Goal: Task Accomplishment & Management: Use online tool/utility

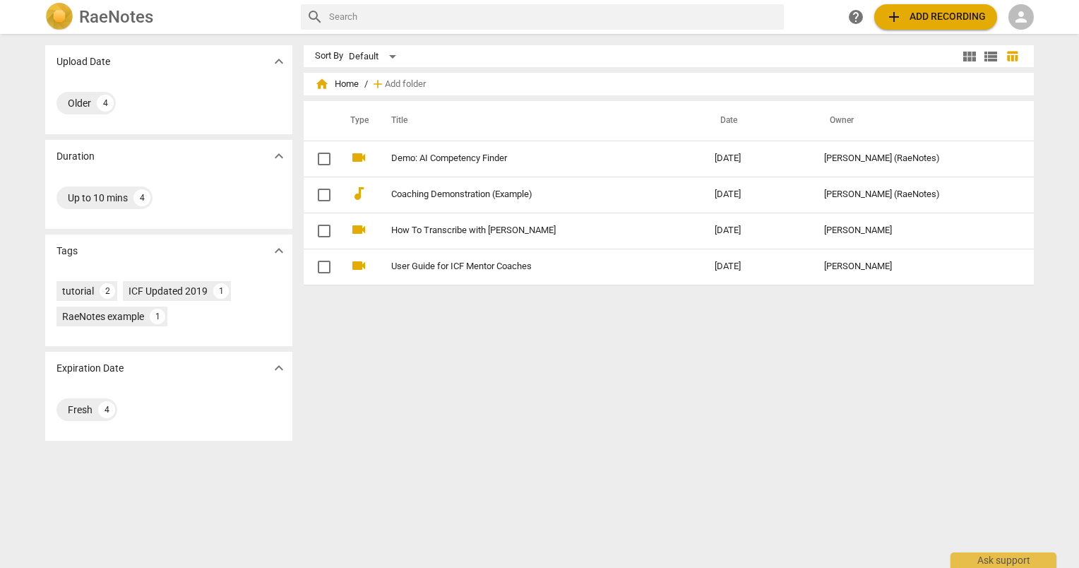
click at [903, 13] on span "add Add recording" at bounding box center [935, 16] width 100 height 17
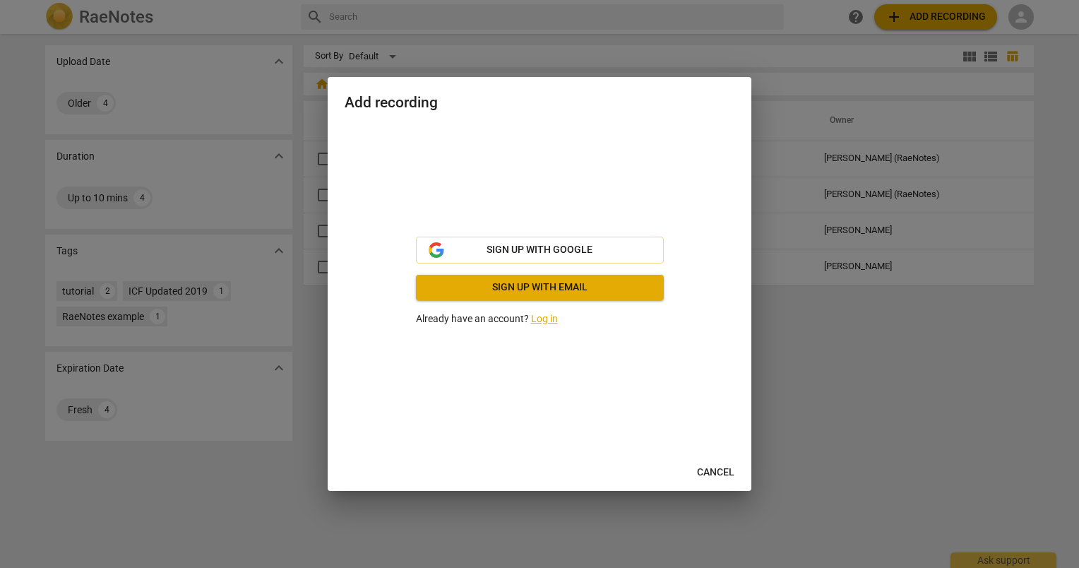
click at [538, 317] on link "Log in" at bounding box center [544, 318] width 27 height 11
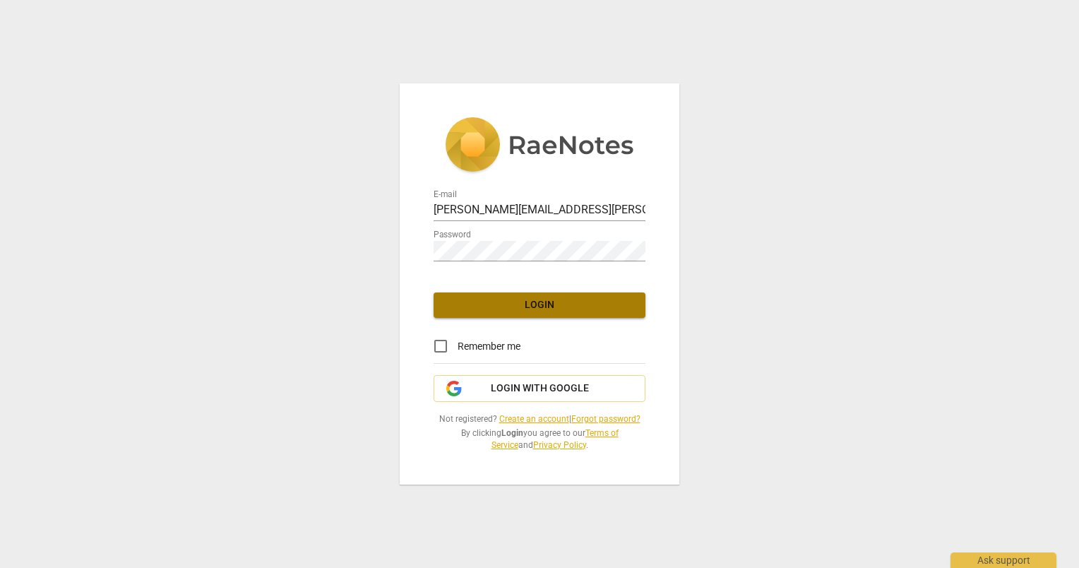
click at [544, 310] on span "Login" at bounding box center [539, 305] width 189 height 14
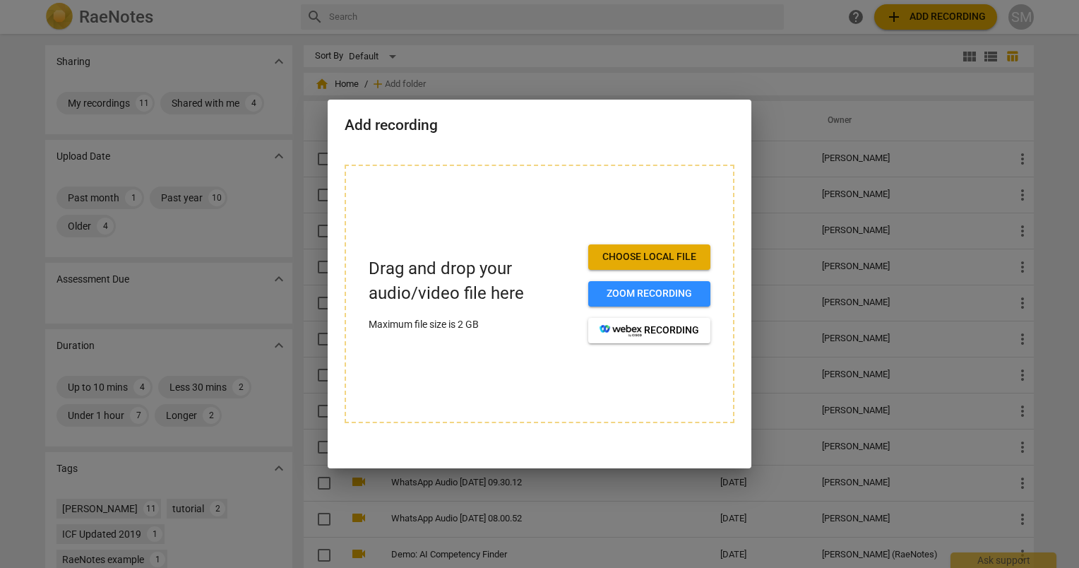
click at [659, 257] on span "Choose local file" at bounding box center [649, 257] width 100 height 14
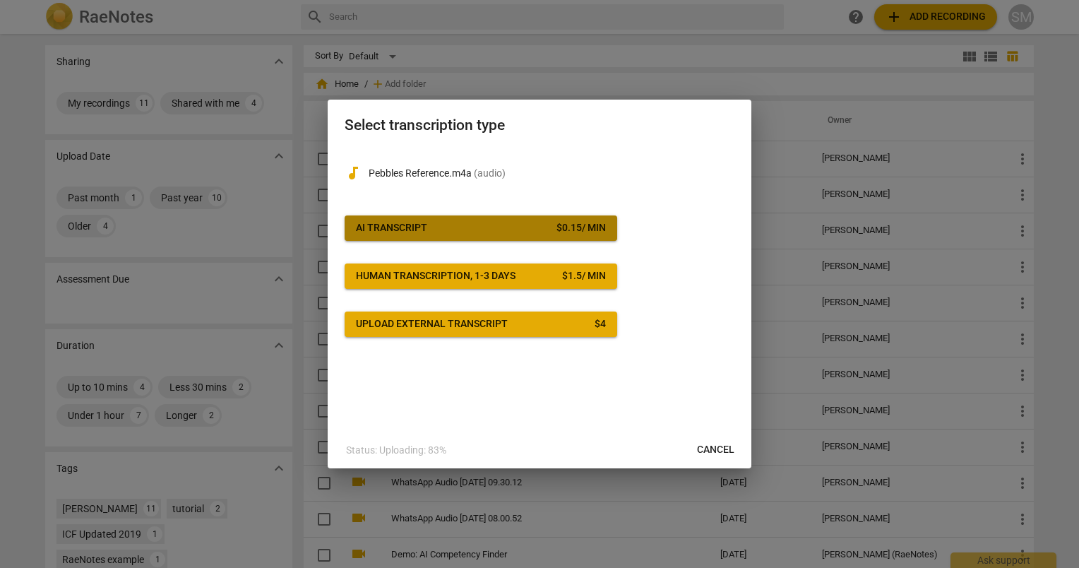
click at [476, 229] on span "AI Transcript $ 0.15 / min" at bounding box center [481, 228] width 250 height 14
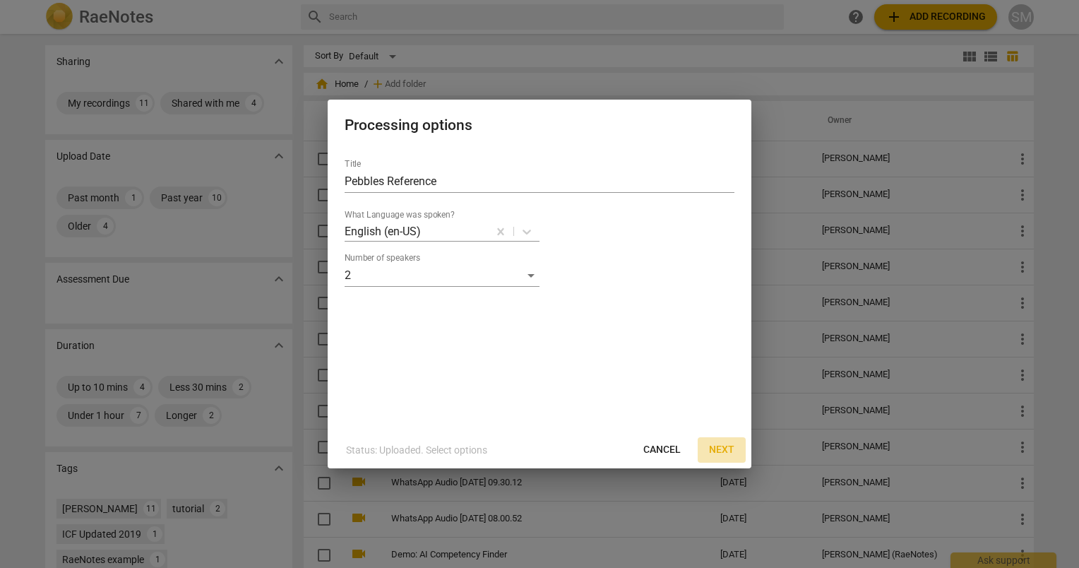
click at [724, 450] on span "Next" at bounding box center [721, 450] width 25 height 14
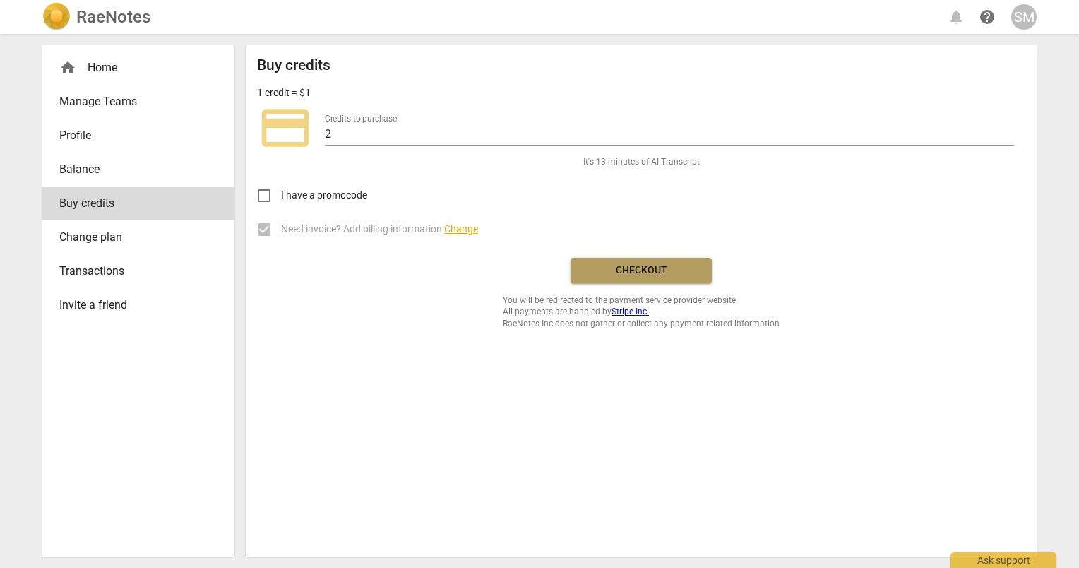
click at [642, 266] on span "Checkout" at bounding box center [641, 270] width 119 height 14
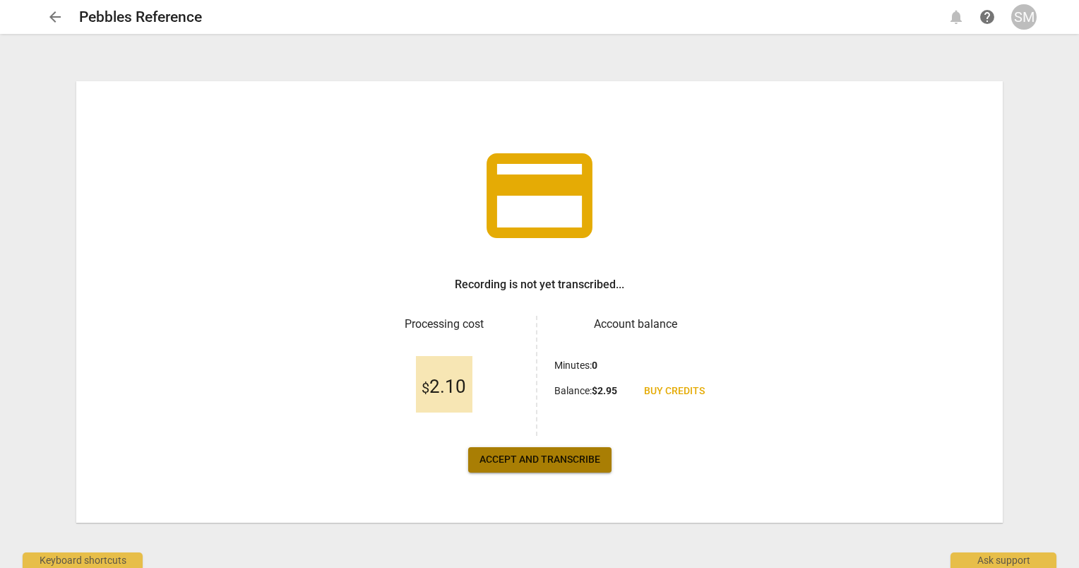
click at [580, 455] on span "Accept and transcribe" at bounding box center [539, 460] width 121 height 14
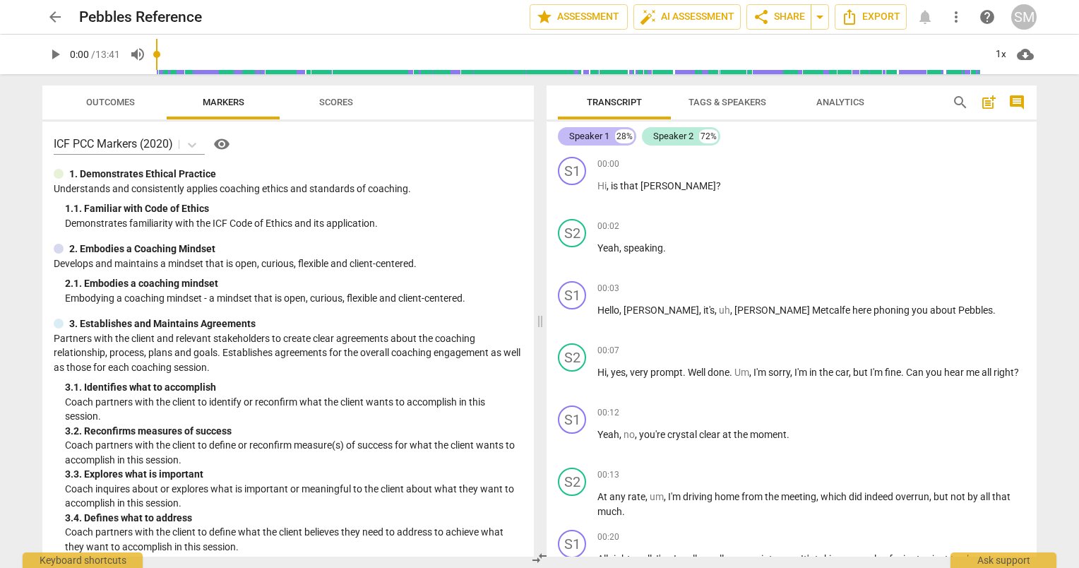
click at [627, 136] on div "28%" at bounding box center [624, 136] width 19 height 14
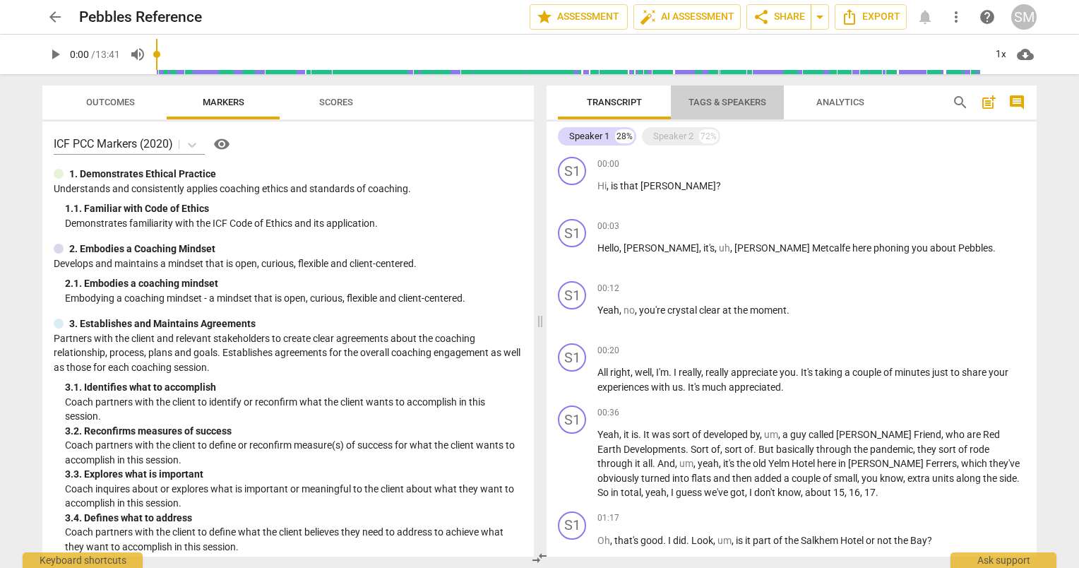
click at [706, 107] on span "Tags & Speakers" at bounding box center [727, 102] width 78 height 11
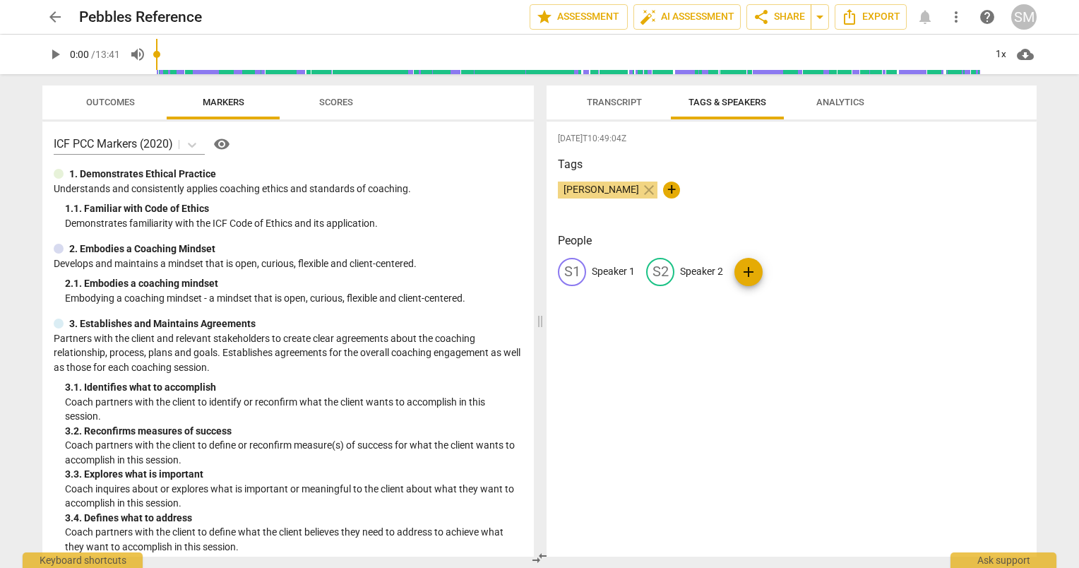
click at [612, 273] on p "Speaker 1" at bounding box center [613, 271] width 43 height 15
type input "[PERSON_NAME]"
click at [786, 270] on p "Speaker 2" at bounding box center [793, 271] width 43 height 15
type input "[PERSON_NAME]"
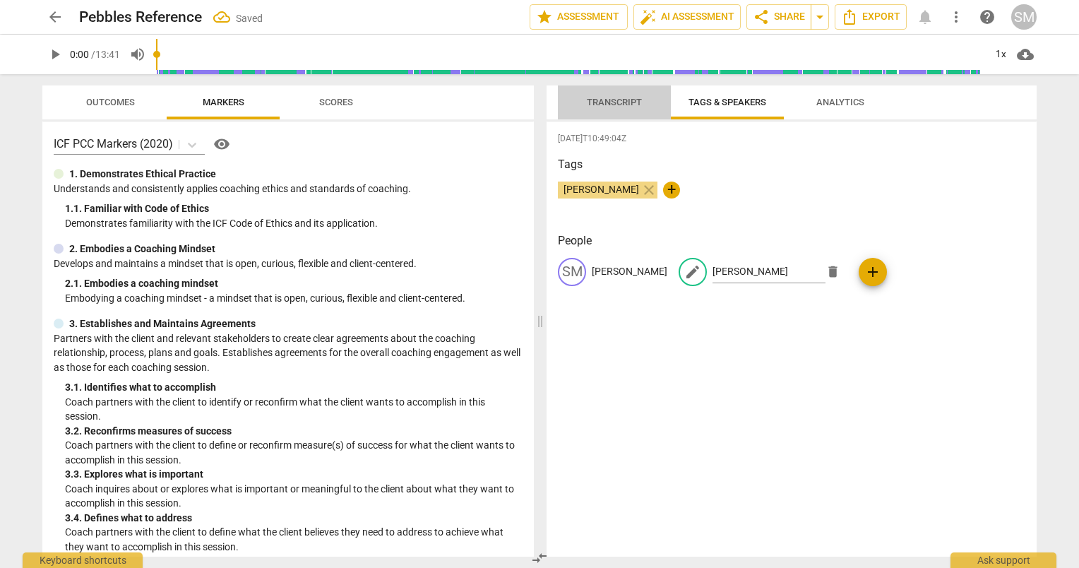
click at [597, 102] on span "Transcript" at bounding box center [614, 102] width 55 height 11
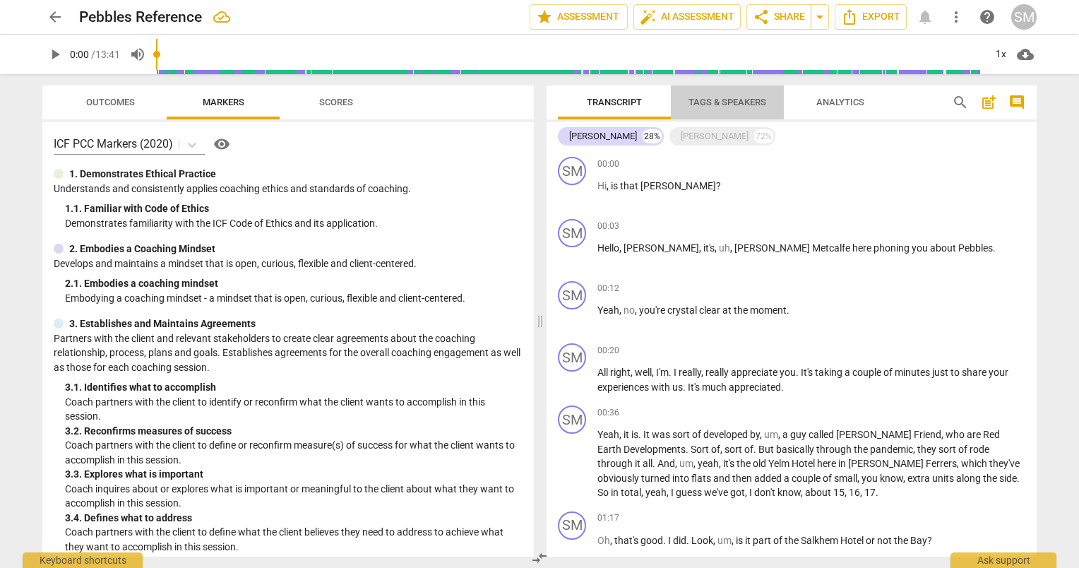
click at [732, 104] on span "Tags & Speakers" at bounding box center [727, 102] width 78 height 11
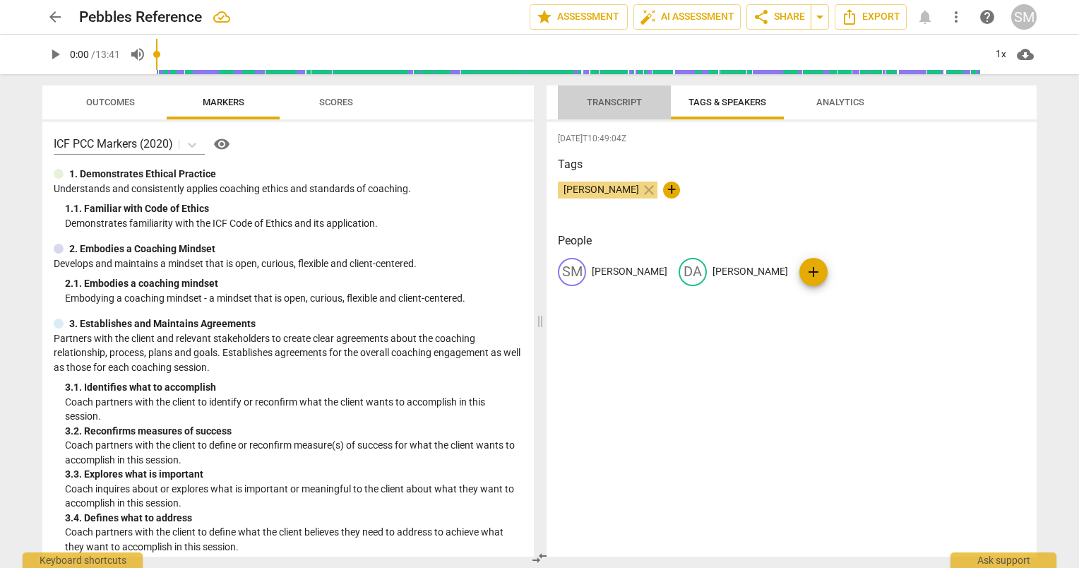
click at [645, 102] on span "Transcript" at bounding box center [614, 102] width 89 height 19
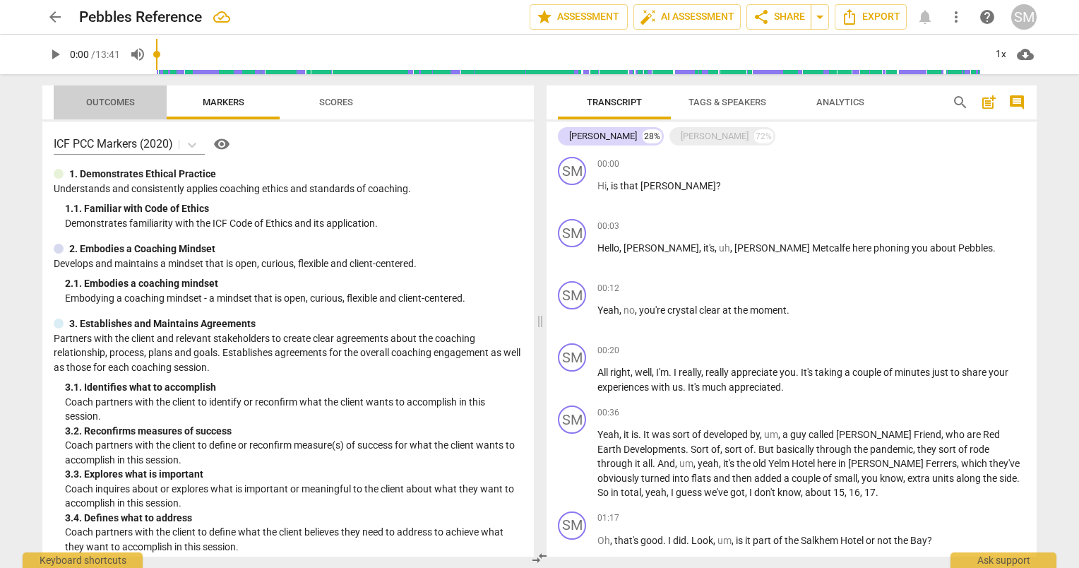
click at [106, 102] on span "Outcomes" at bounding box center [110, 102] width 49 height 11
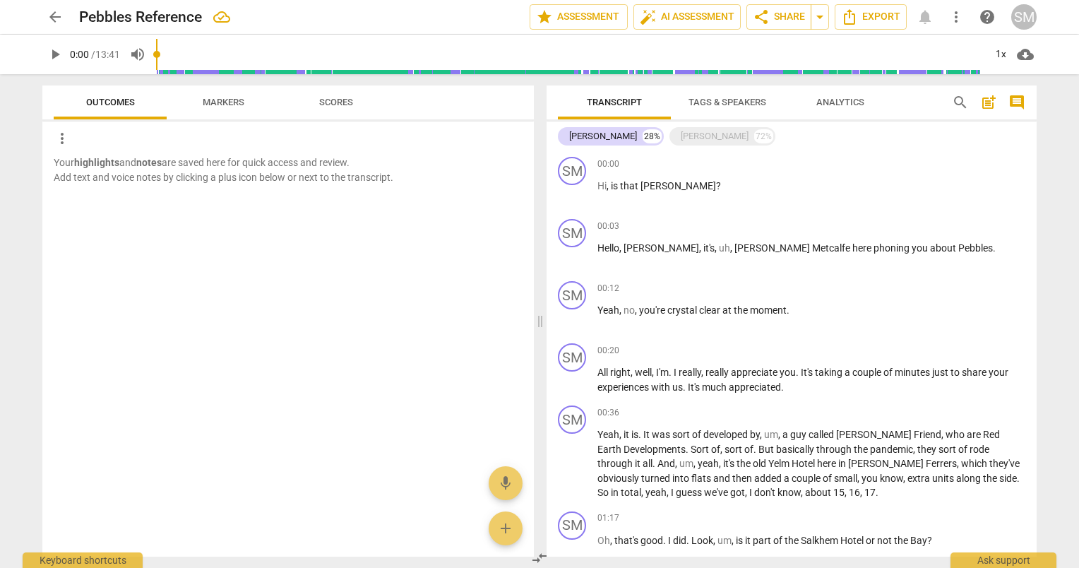
click at [828, 99] on span "Analytics" at bounding box center [840, 102] width 48 height 11
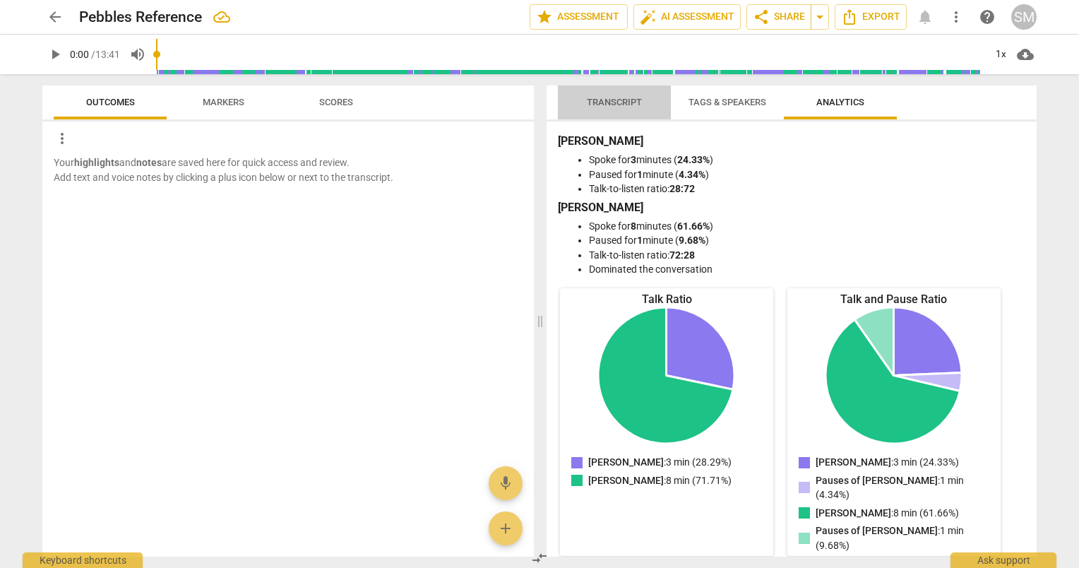
click at [626, 100] on span "Transcript" at bounding box center [614, 102] width 55 height 11
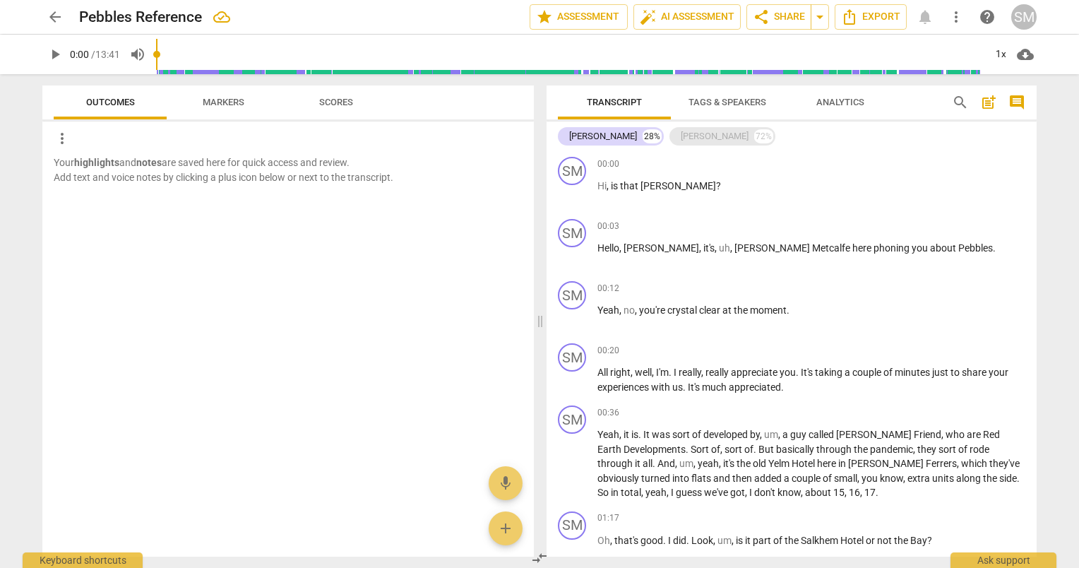
click at [681, 138] on div "[PERSON_NAME]" at bounding box center [715, 136] width 68 height 14
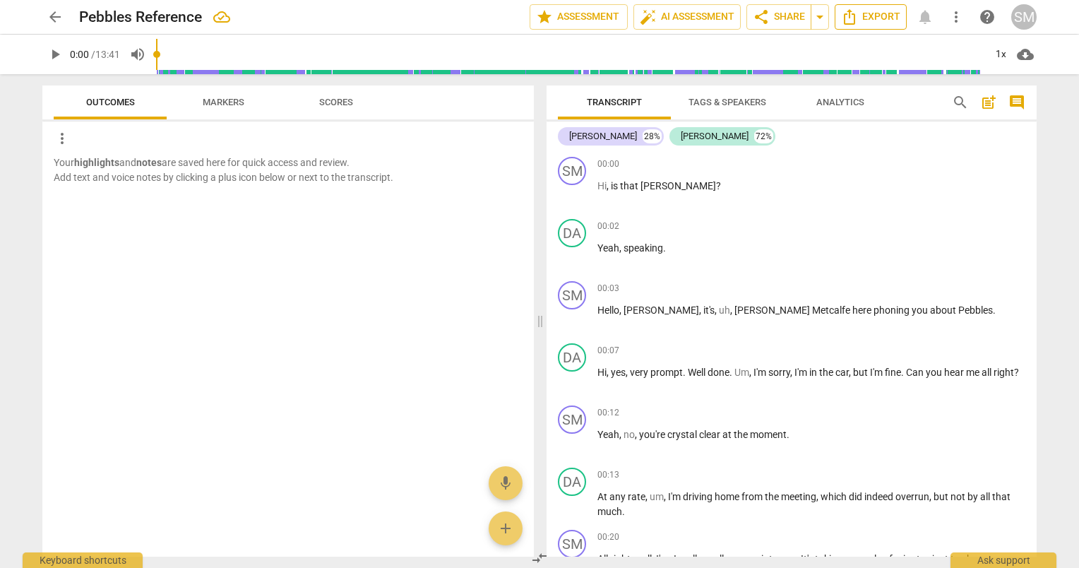
click at [873, 16] on span "Export" at bounding box center [870, 16] width 59 height 17
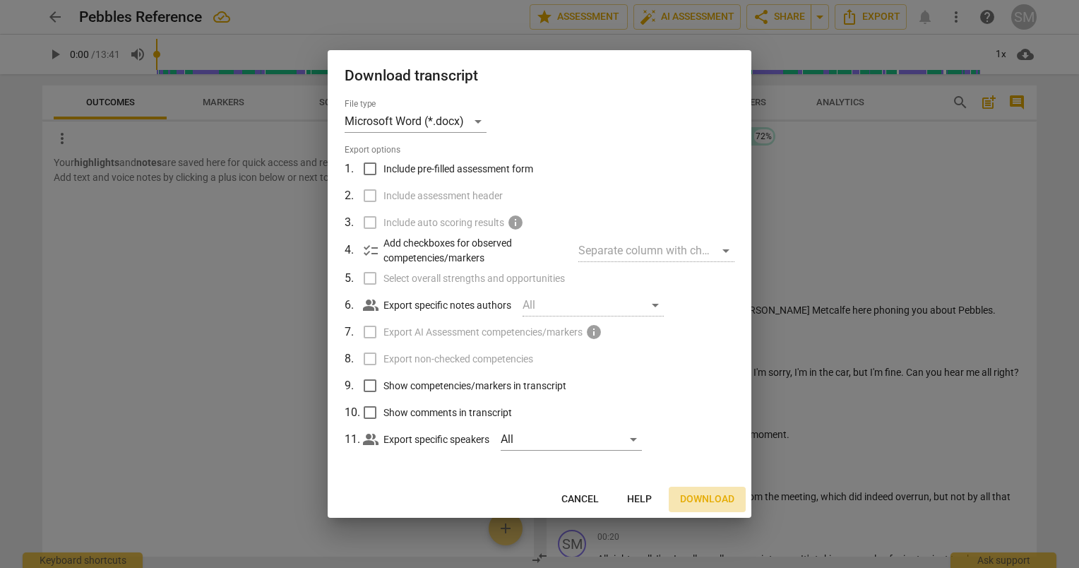
click at [712, 500] on span "Download" at bounding box center [707, 499] width 54 height 14
